Goal: Navigation & Orientation: Find specific page/section

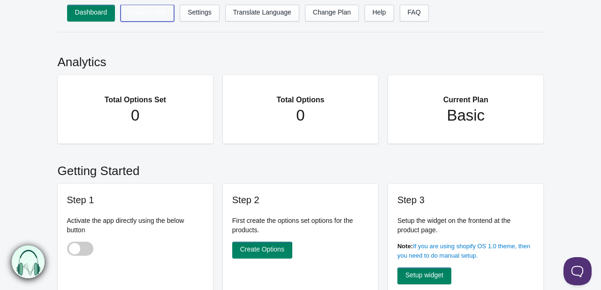
click at [141, 17] on link "Options Sets" at bounding box center [148, 13] width 54 height 17
click at [131, 8] on link "Options Sets" at bounding box center [148, 13] width 54 height 17
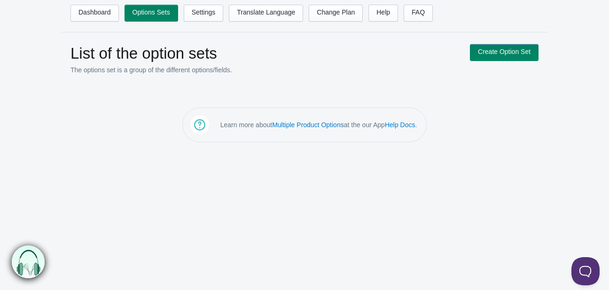
click at [104, 18] on link "Dashboard" at bounding box center [94, 13] width 48 height 17
